Goal: Task Accomplishment & Management: Manage account settings

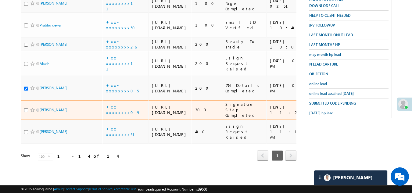
scroll to position [448, 0]
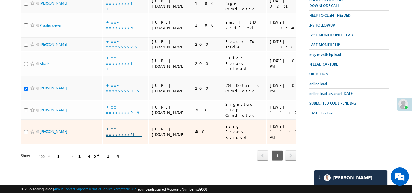
click at [123, 126] on link "+xx-xxxxxxxx51" at bounding box center [124, 131] width 36 height 11
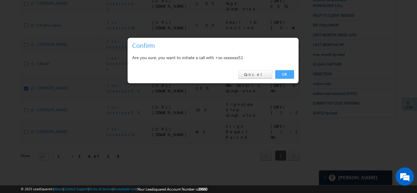
click at [282, 74] on link "OK" at bounding box center [284, 74] width 19 height 9
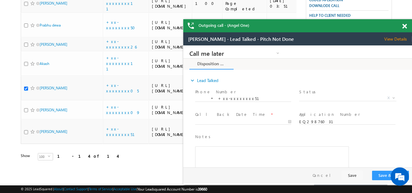
scroll to position [0, 0]
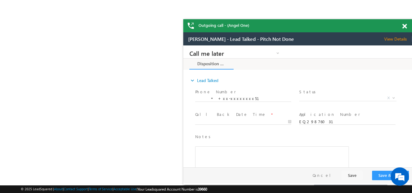
click at [404, 25] on span at bounding box center [404, 26] width 5 height 5
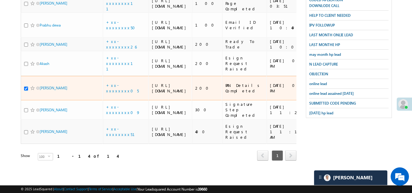
scroll to position [418, 0]
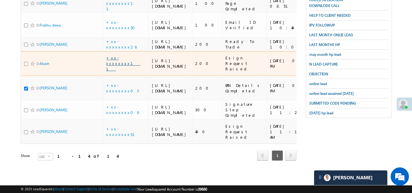
click at [121, 55] on link "+xx-xxxxxxxx11" at bounding box center [123, 63] width 34 height 16
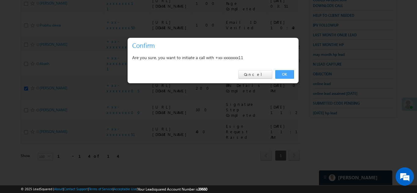
click at [289, 74] on link "OK" at bounding box center [284, 74] width 19 height 9
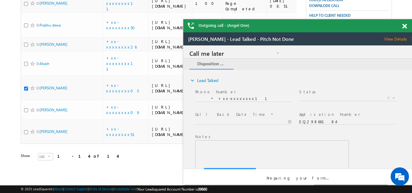
scroll to position [0, 0]
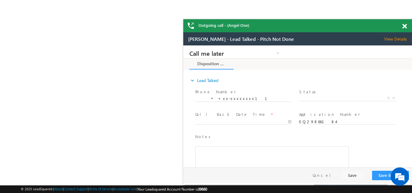
click at [404, 25] on span at bounding box center [404, 26] width 5 height 5
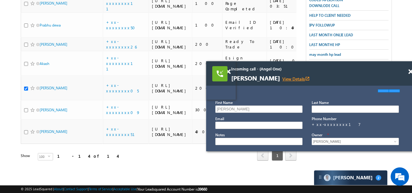
click at [300, 79] on link "View Details open_in_new" at bounding box center [295, 79] width 27 height 6
click at [410, 71] on span at bounding box center [410, 71] width 5 height 5
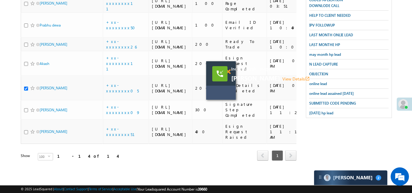
click at [228, 72] on span at bounding box center [228, 71] width 5 height 5
